Goal: Information Seeking & Learning: Learn about a topic

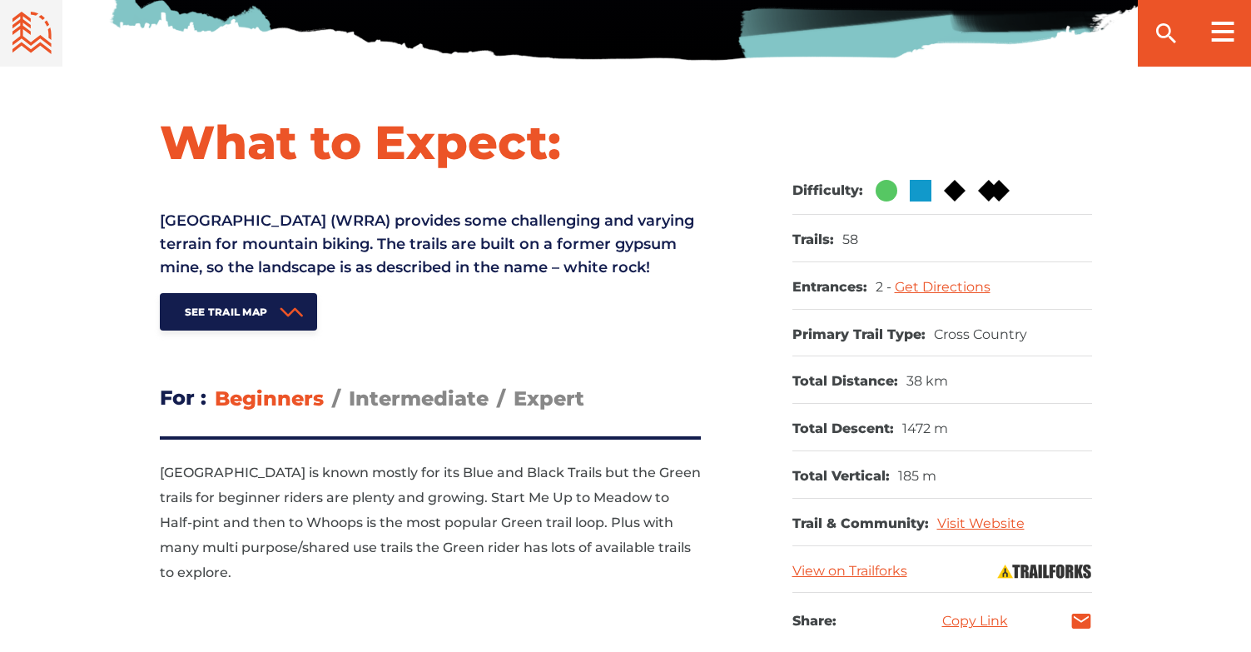
scroll to position [648, 0]
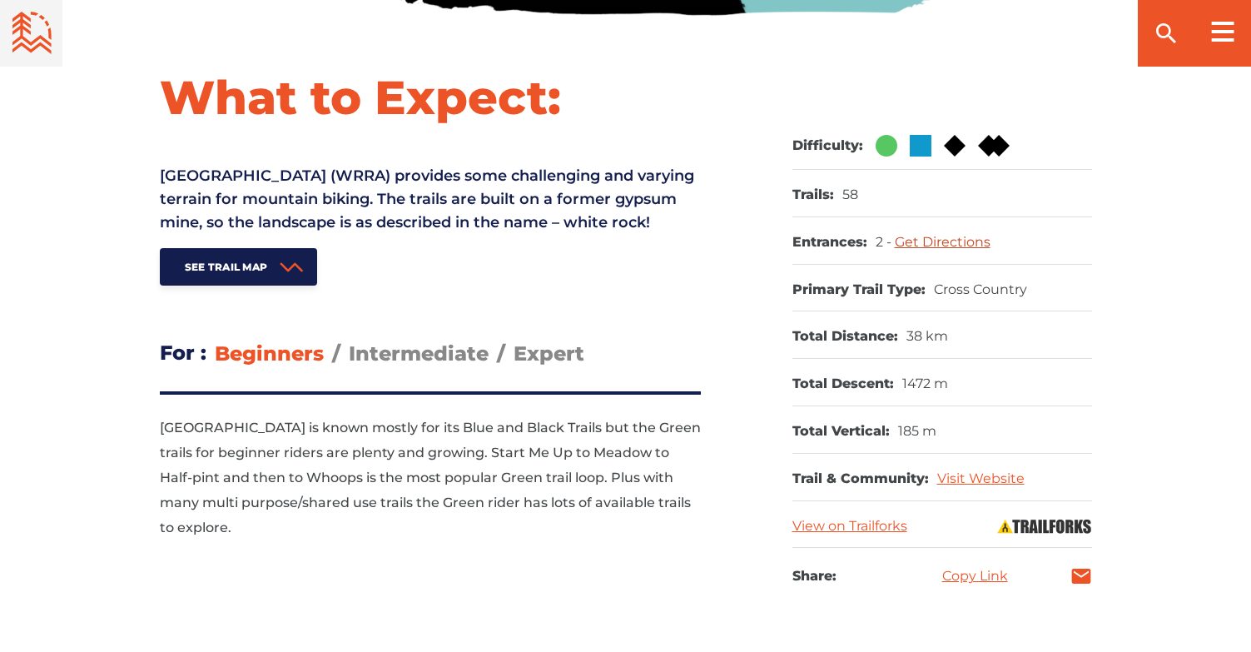
click at [949, 243] on link "Get Directions" at bounding box center [943, 242] width 96 height 16
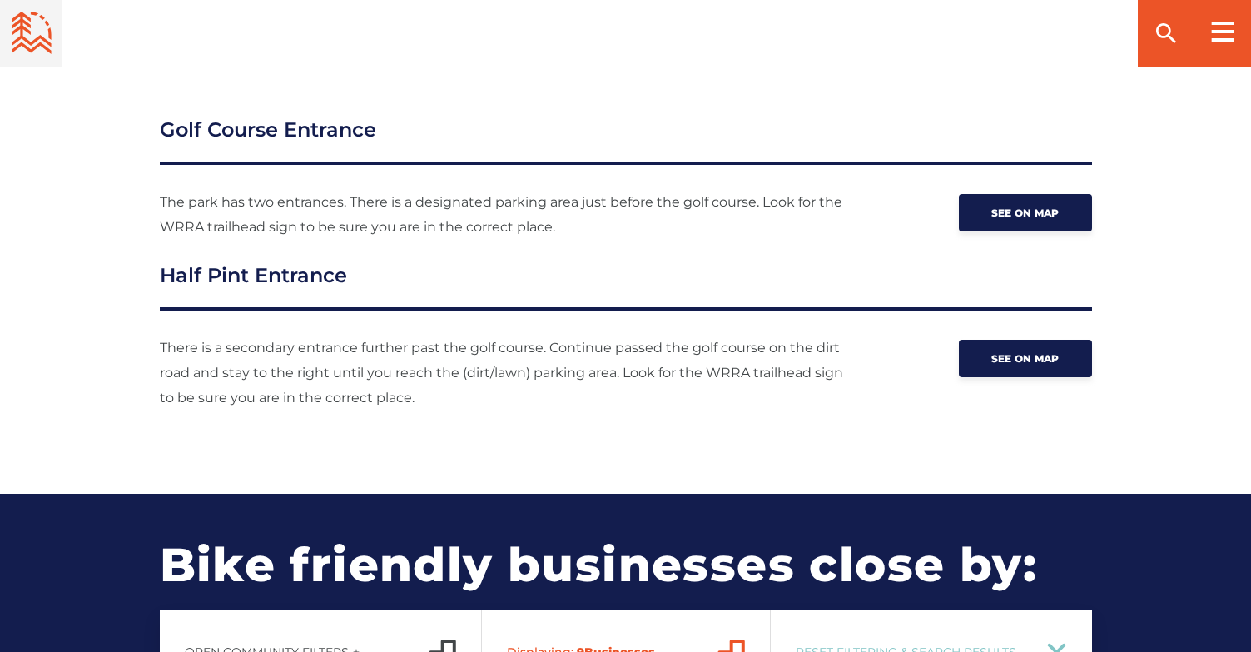
scroll to position [2301, 0]
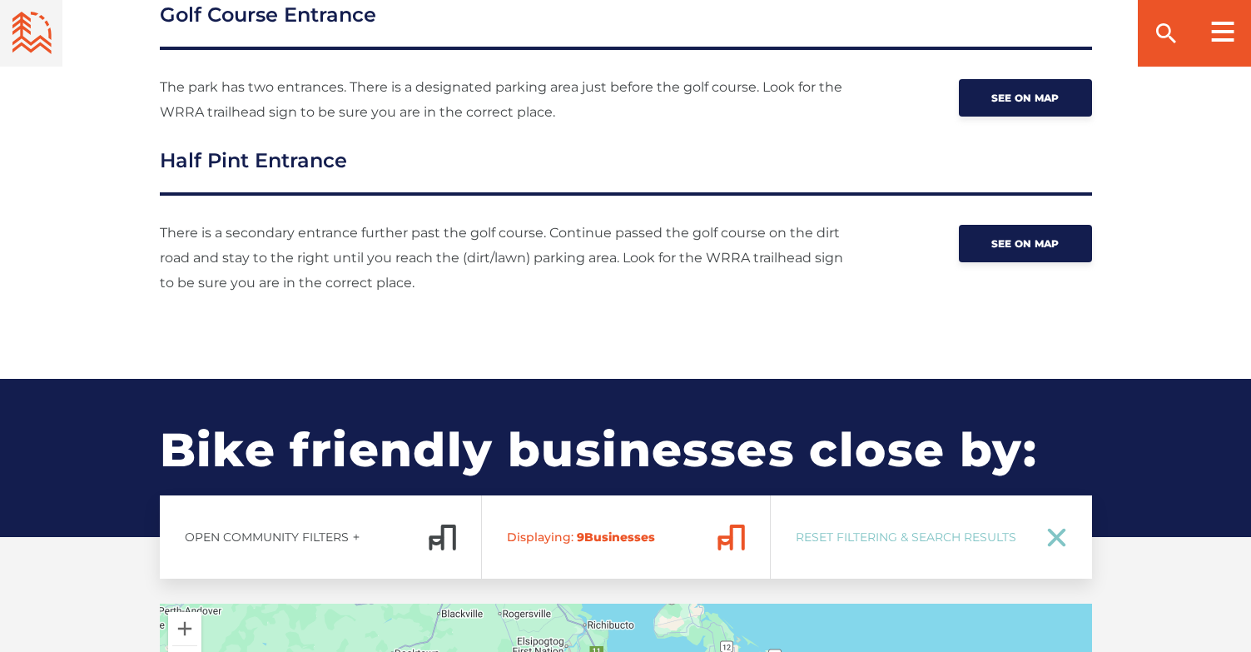
click at [665, 260] on p "There is a secondary entrance further past the golf course. Continue passed the…" at bounding box center [505, 258] width 691 height 75
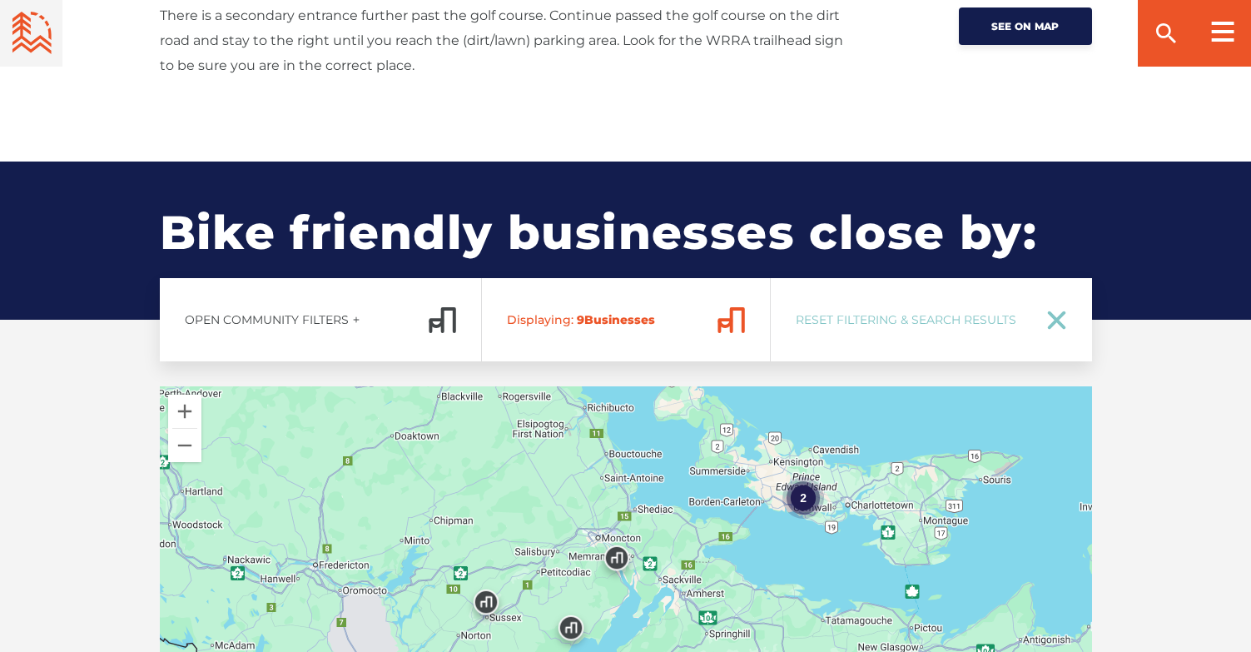
scroll to position [2520, 0]
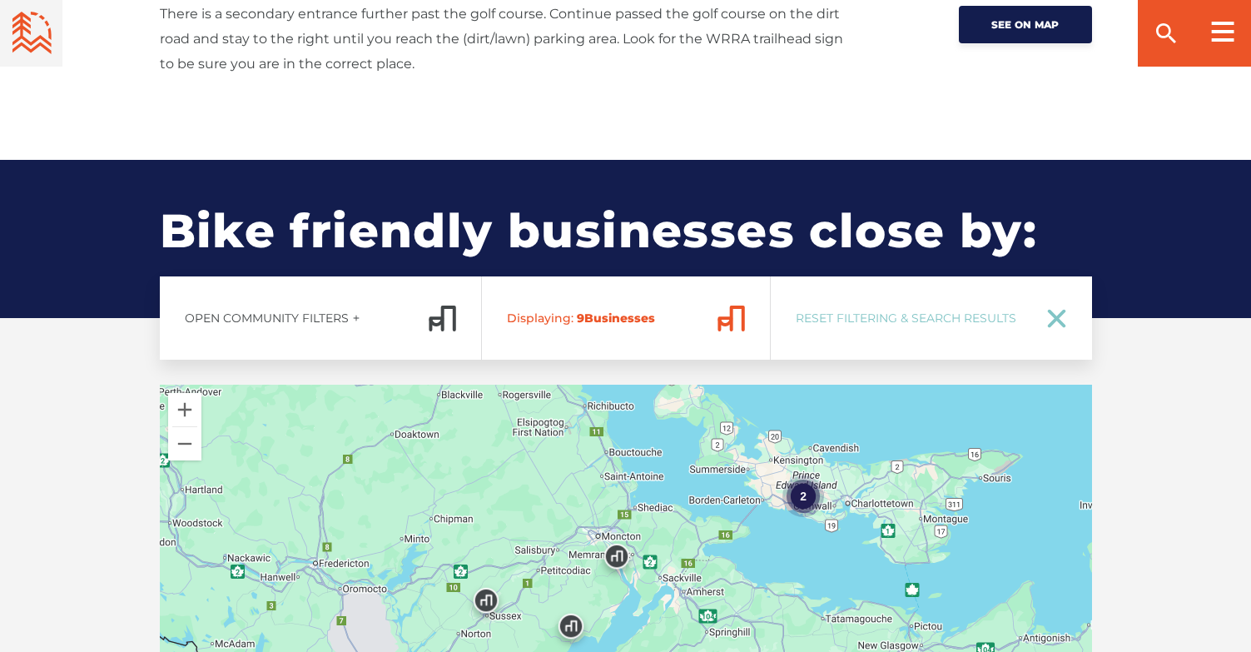
click at [95, 369] on div "Open Community Filters Displaying: 9 Business es Reset Filtering & Search Resul…" at bounding box center [625, 621] width 1165 height 691
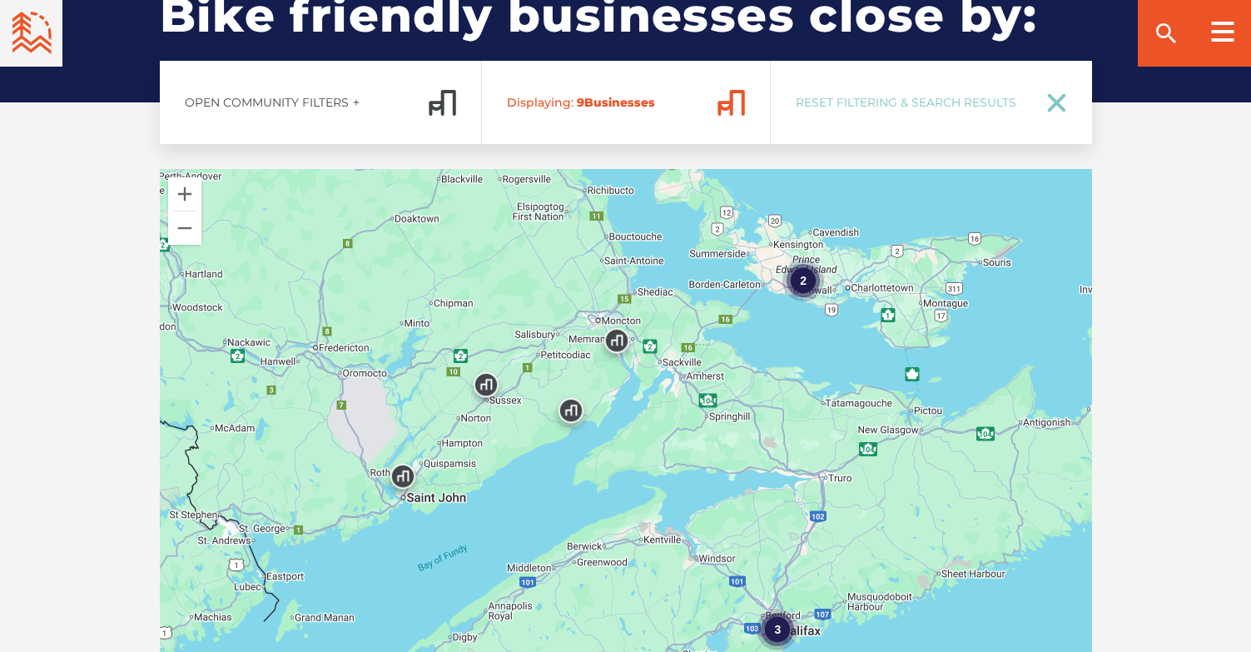
scroll to position [2741, 0]
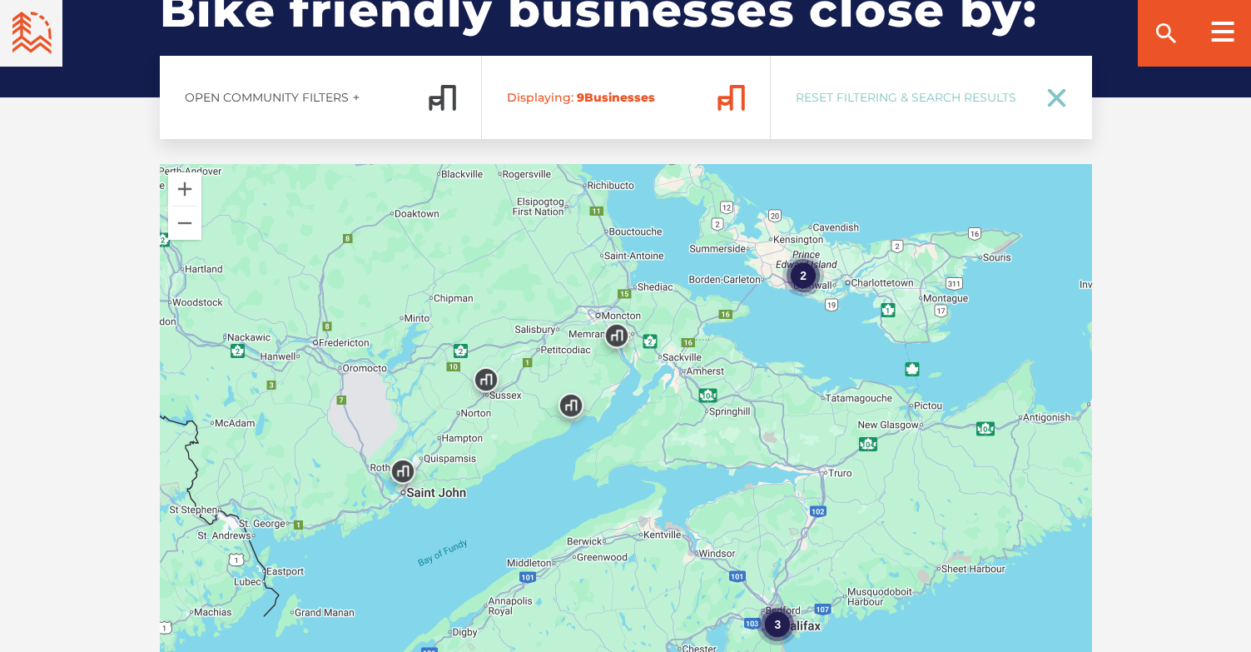
click at [618, 335] on img at bounding box center [617, 340] width 50 height 50
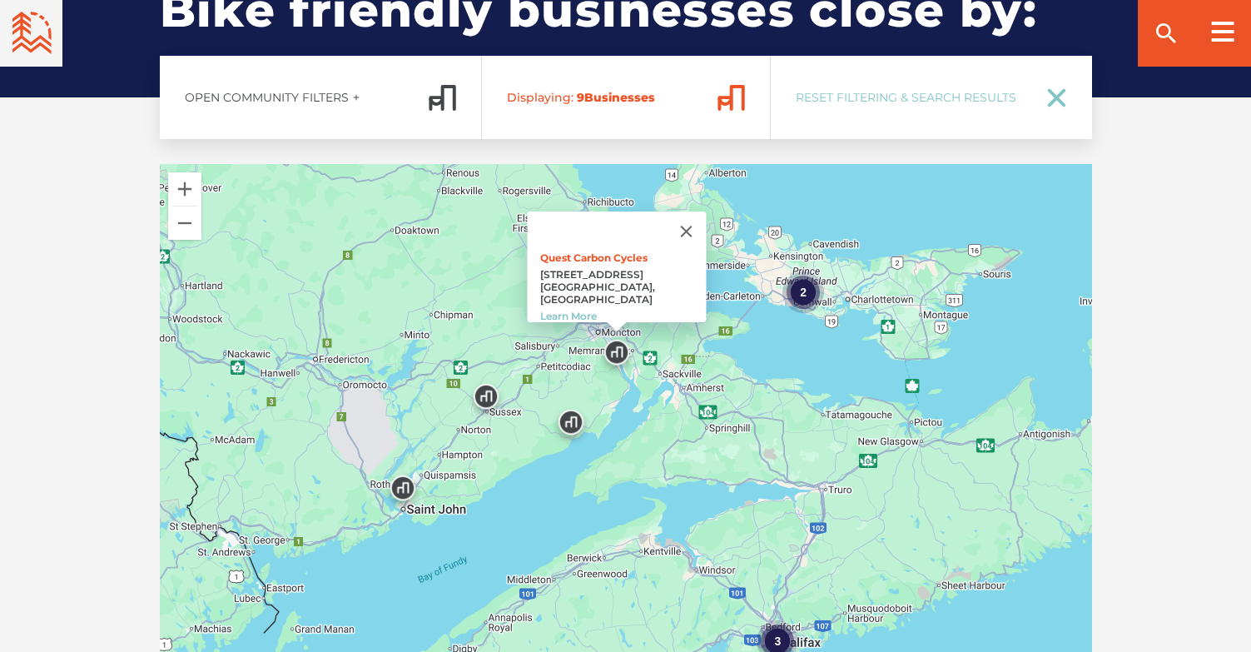
click at [573, 421] on img at bounding box center [571, 426] width 50 height 50
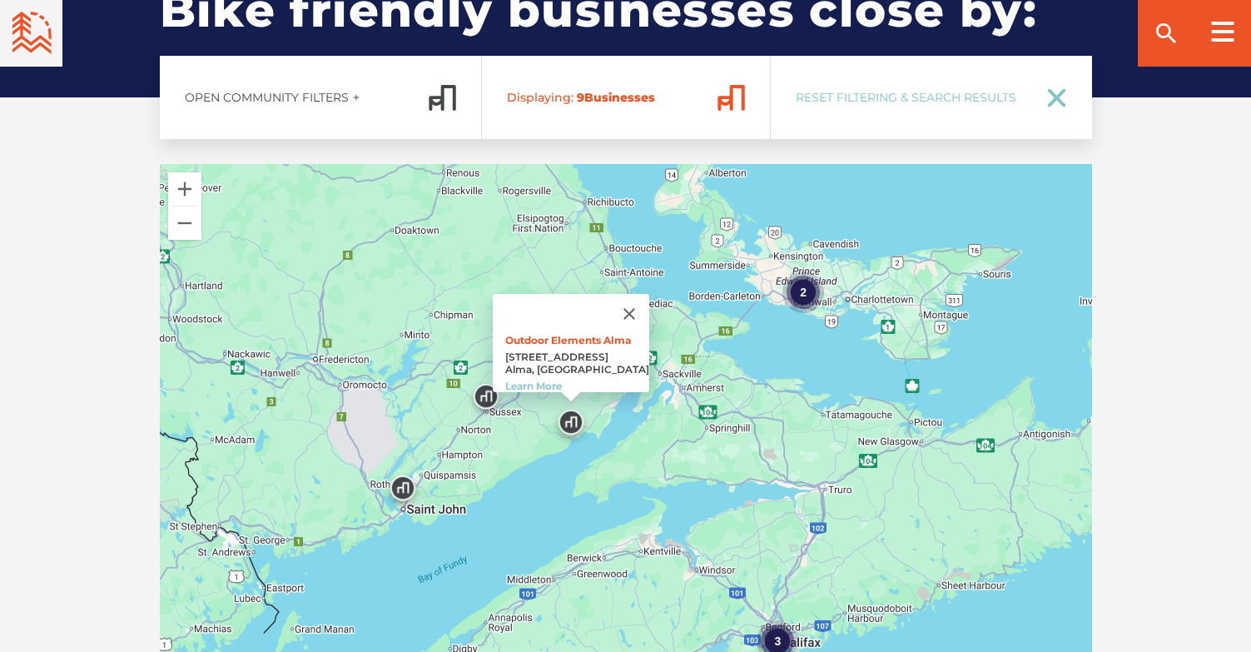
click at [97, 383] on div "Open Community Filters Displaying: 9 Business es Reset Filtering & Search Resul…" at bounding box center [625, 401] width 1165 height 691
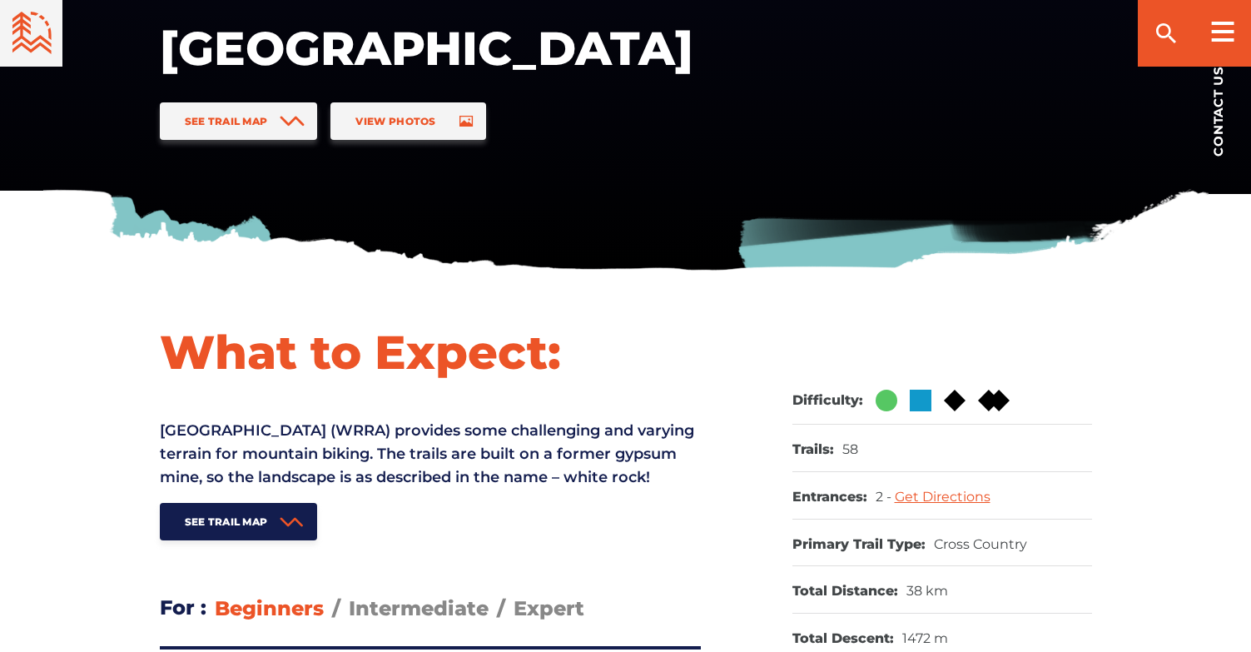
scroll to position [0, 0]
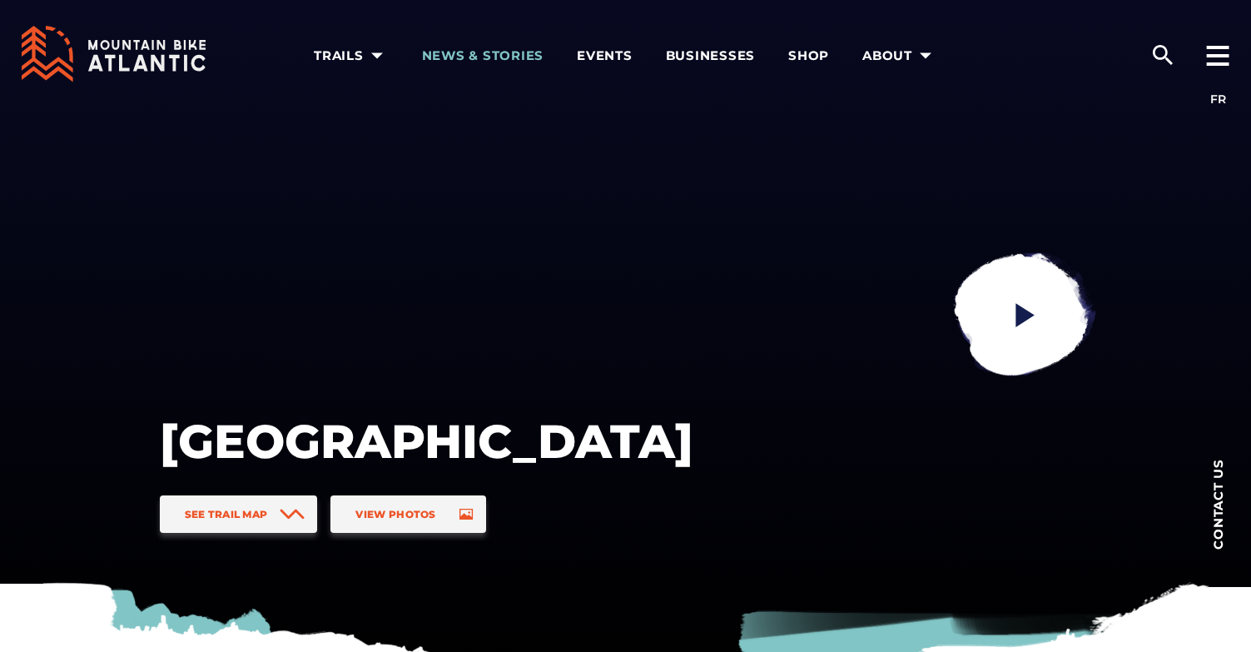
click at [487, 55] on span "News & Stories" at bounding box center [483, 55] width 122 height 17
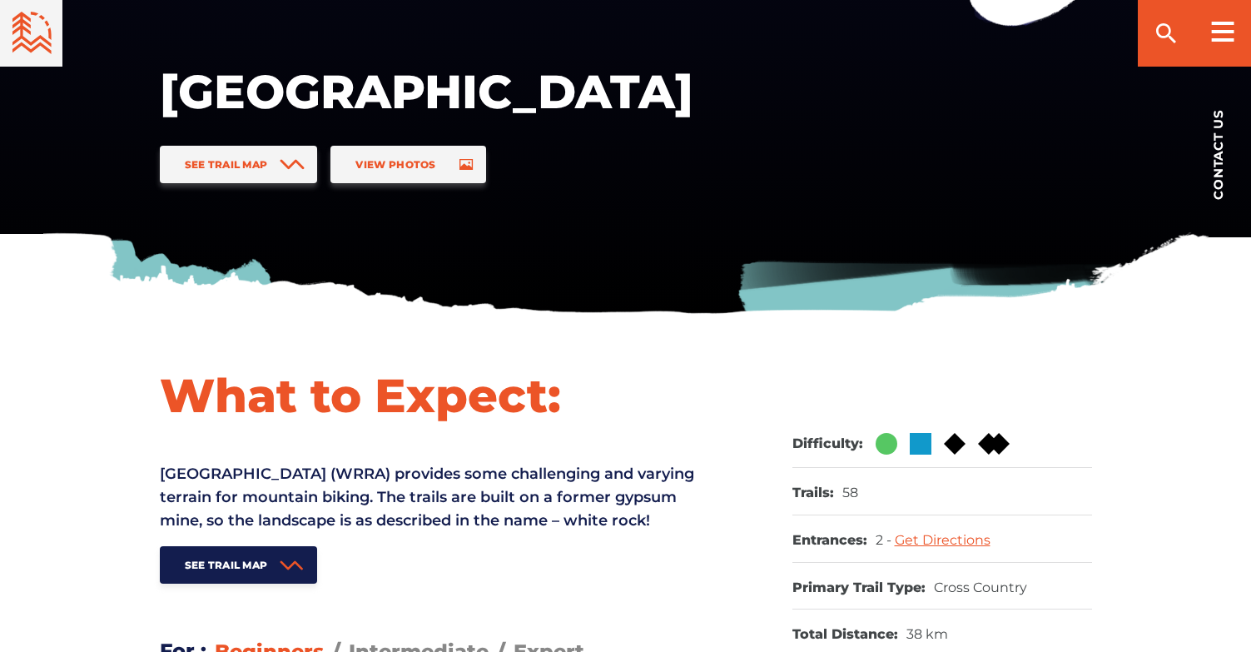
scroll to position [512, 0]
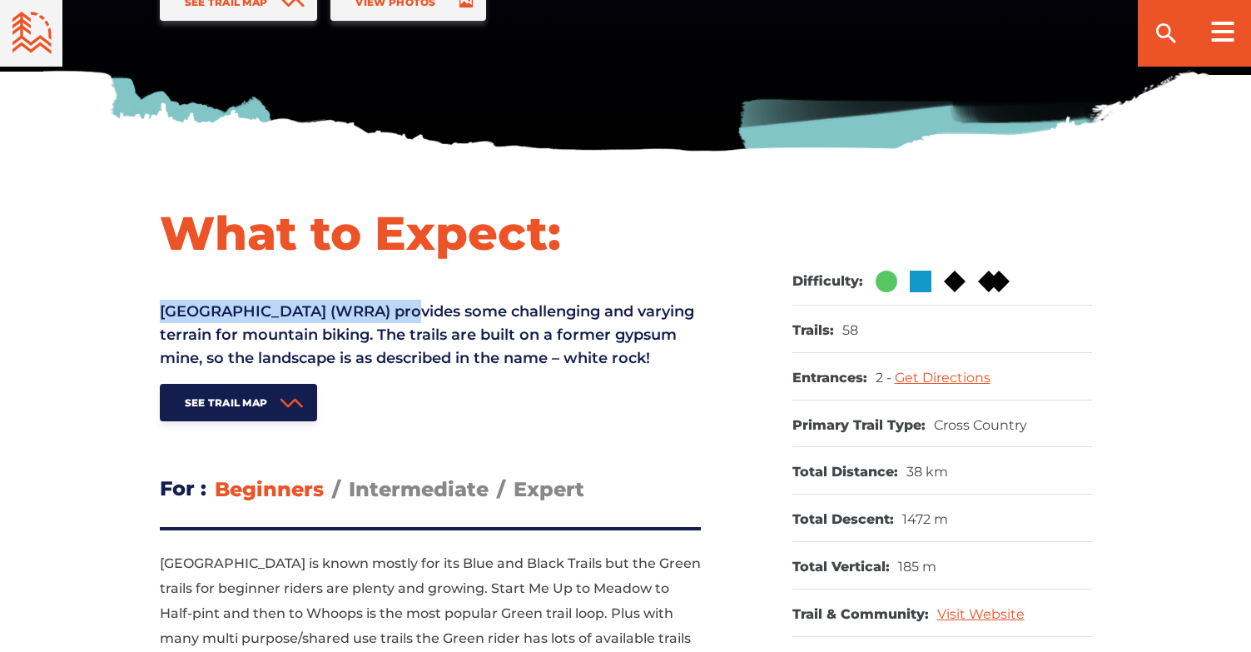
drag, startPoint x: 390, startPoint y: 310, endPoint x: 151, endPoint y: 300, distance: 238.2
click at [151, 300] on div "What to Expect: White Rock Recreational Area (WRRA) provides some challenging a…" at bounding box center [625, 463] width 1165 height 519
copy p "[GEOGRAPHIC_DATA]"
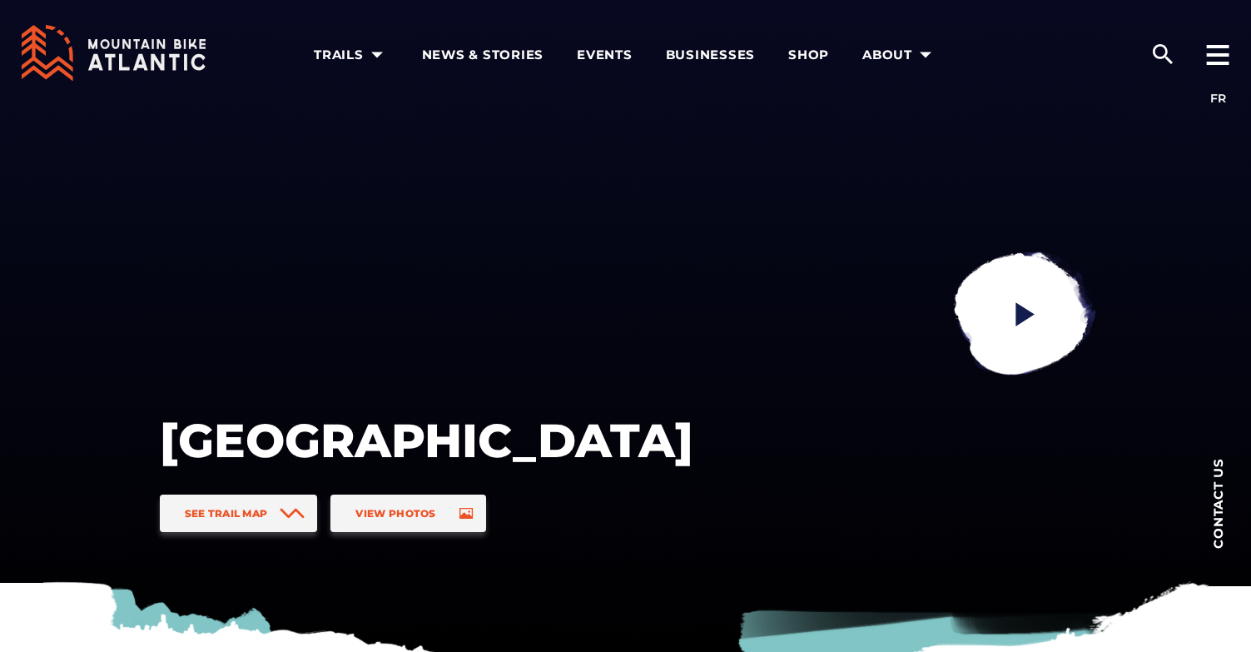
scroll to position [0, 0]
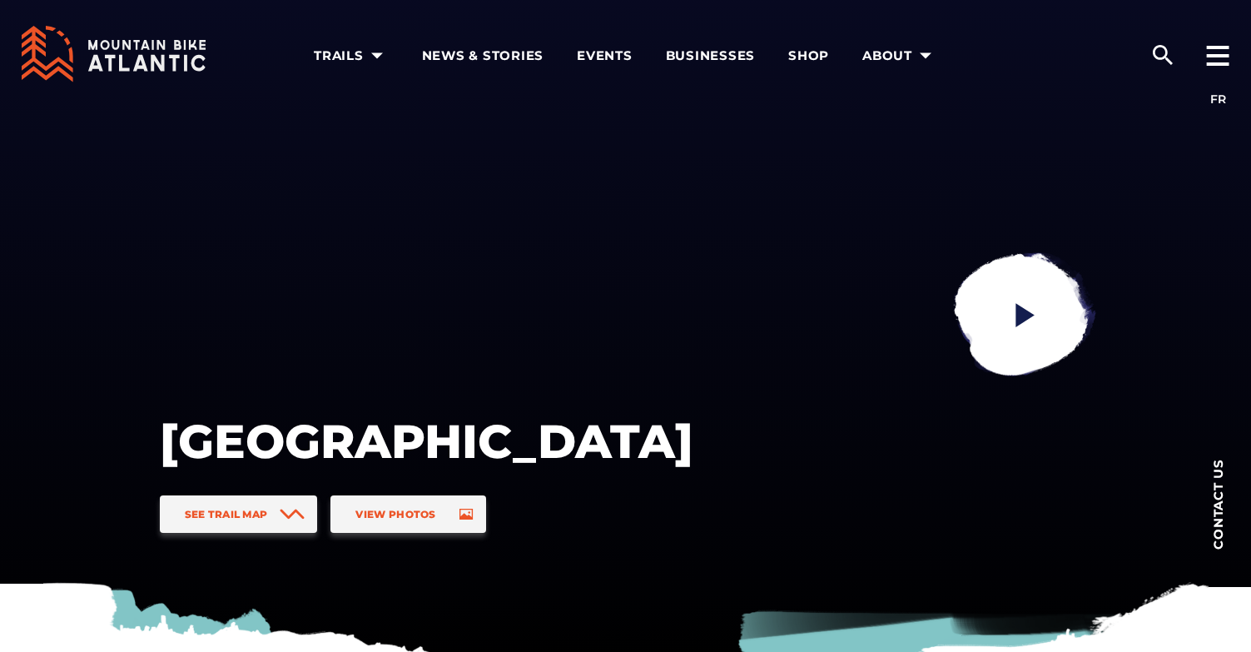
drag, startPoint x: 618, startPoint y: 455, endPoint x: 178, endPoint y: 394, distance: 444.6
click at [178, 412] on h1 "[GEOGRAPHIC_DATA]" at bounding box center [426, 441] width 533 height 58
copy h1 "[GEOGRAPHIC_DATA]"
